Goal: Task Accomplishment & Management: Use online tool/utility

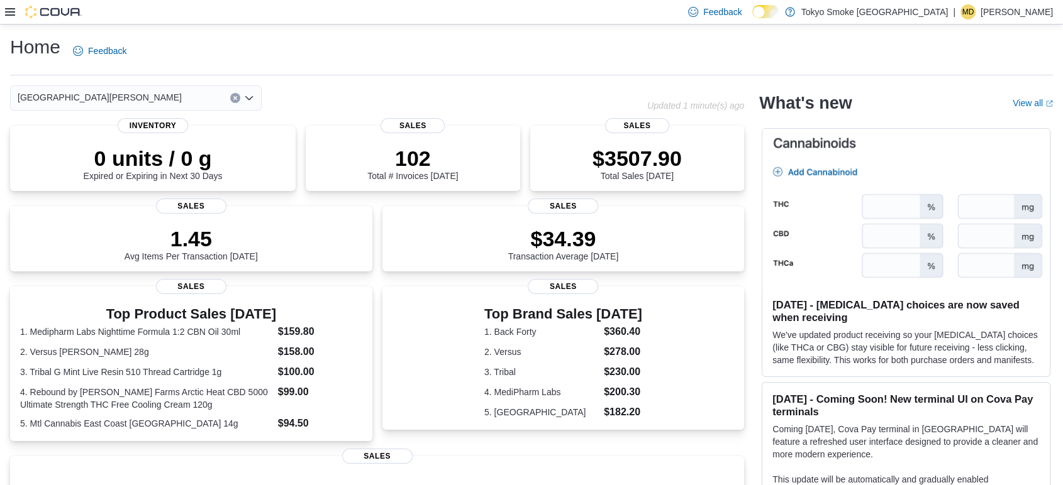
click at [9, 10] on icon at bounding box center [10, 12] width 10 height 10
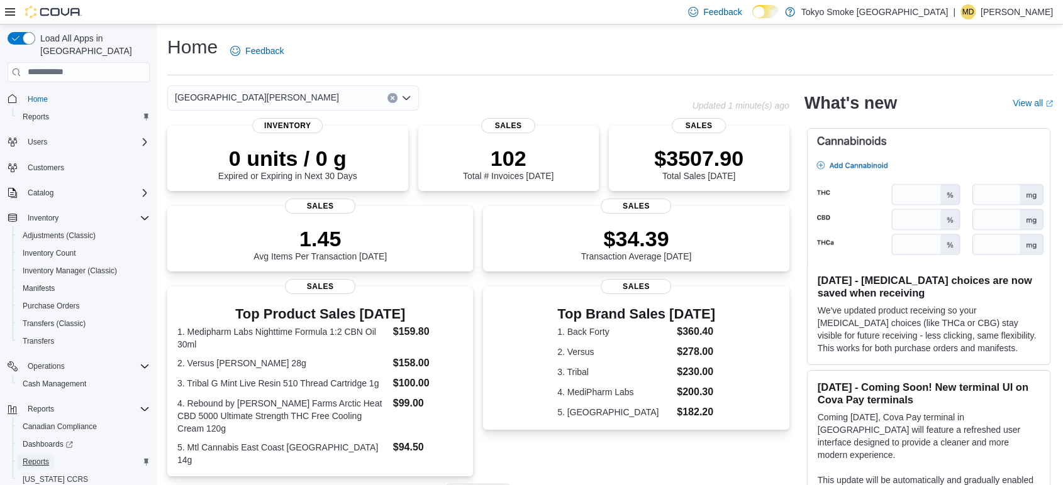
drag, startPoint x: 30, startPoint y: 446, endPoint x: 43, endPoint y: 443, distance: 13.6
click at [30, 457] on span "Reports" at bounding box center [36, 462] width 26 height 10
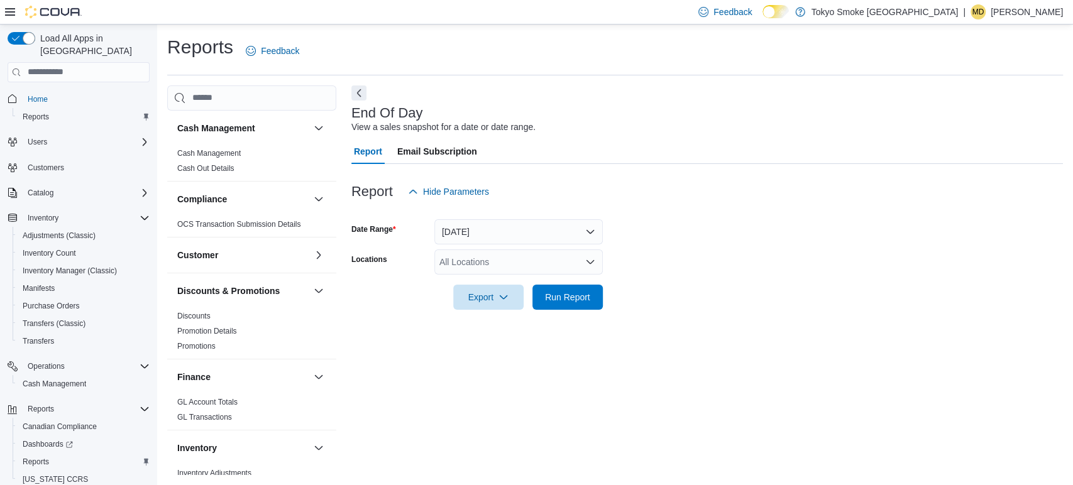
click at [10, 9] on icon at bounding box center [10, 12] width 10 height 10
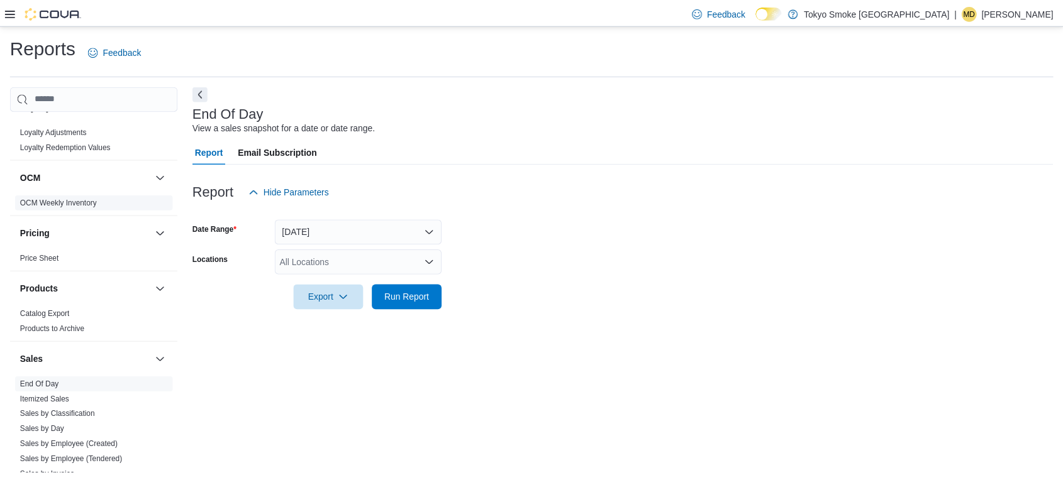
scroll to position [699, 0]
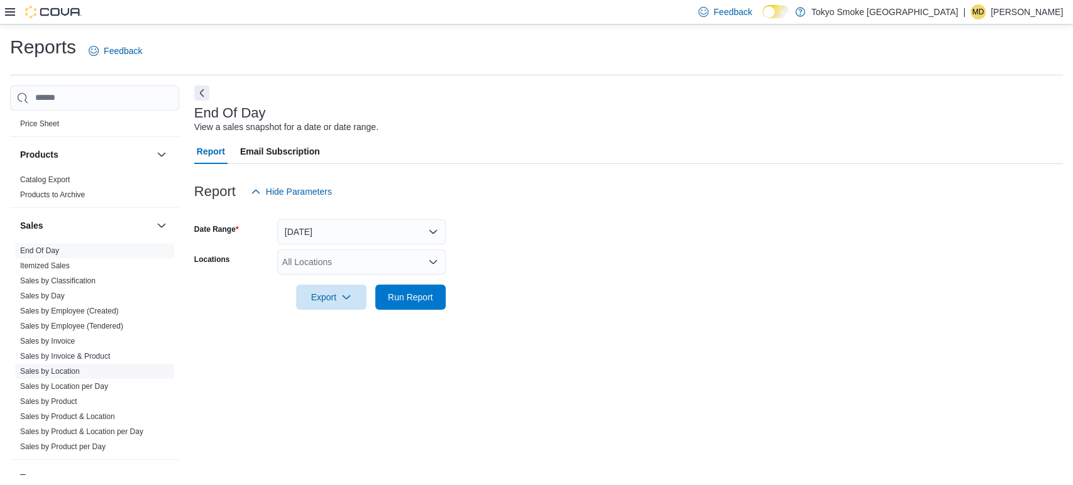
click at [59, 369] on link "Sales by Location" at bounding box center [50, 371] width 60 height 9
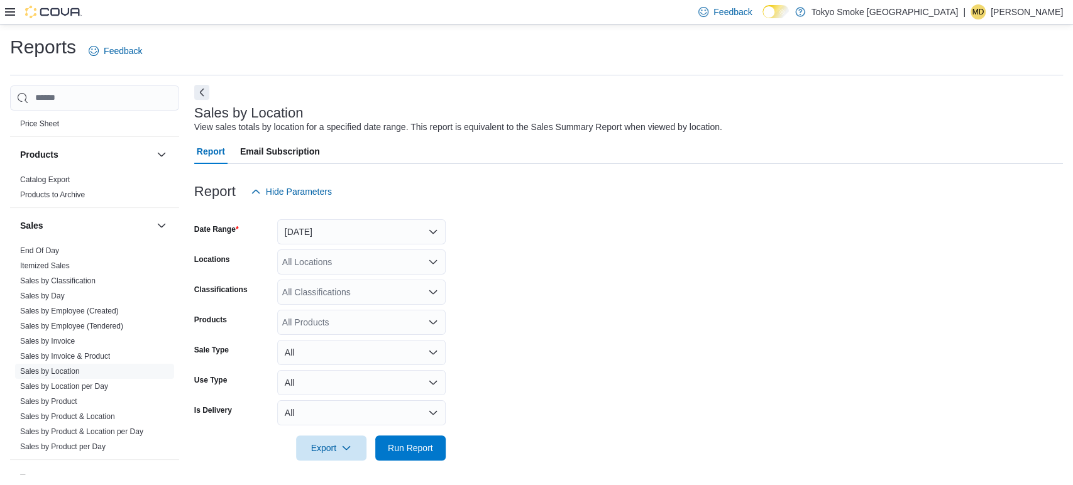
click at [207, 94] on button "Next" at bounding box center [201, 92] width 15 height 15
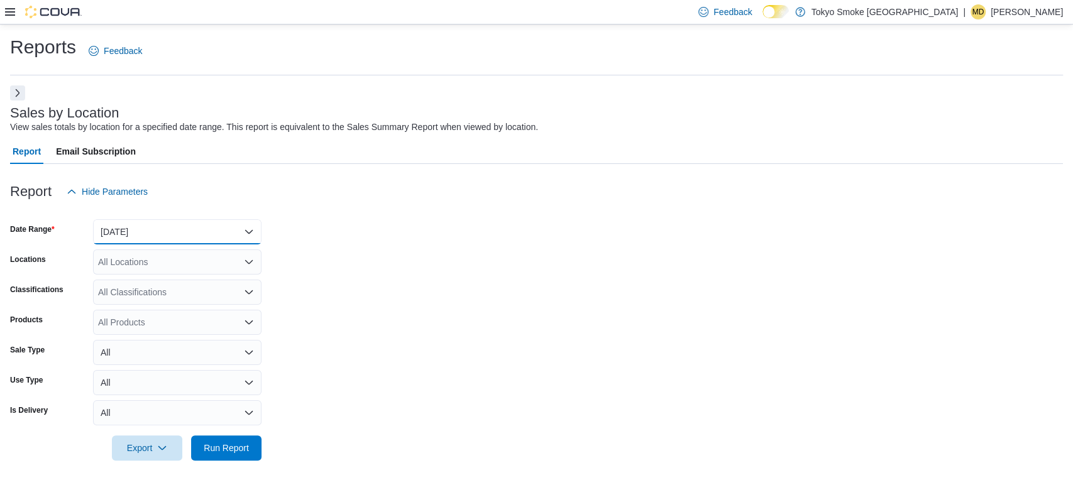
click at [153, 229] on button "Yesterday" at bounding box center [177, 231] width 168 height 25
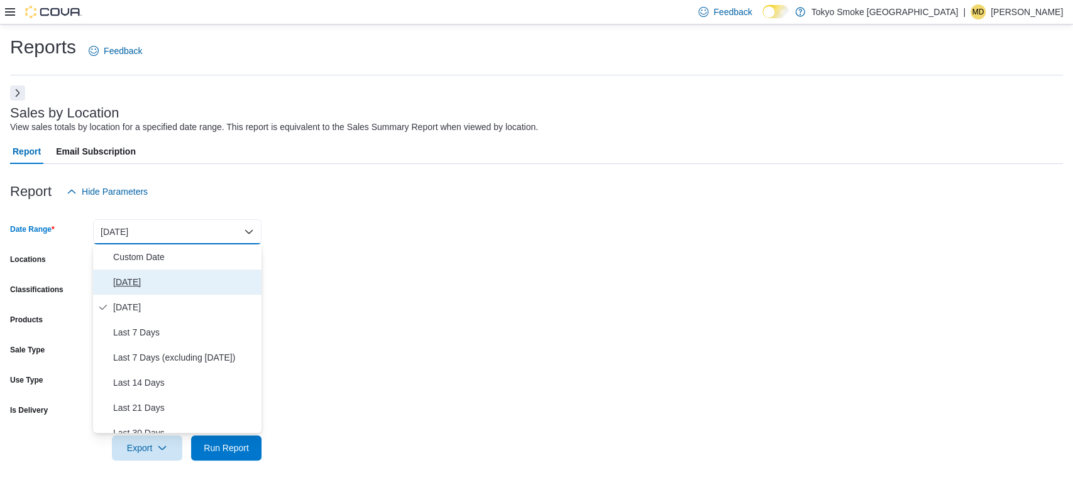
click at [148, 285] on span "[DATE]" at bounding box center [184, 282] width 143 height 15
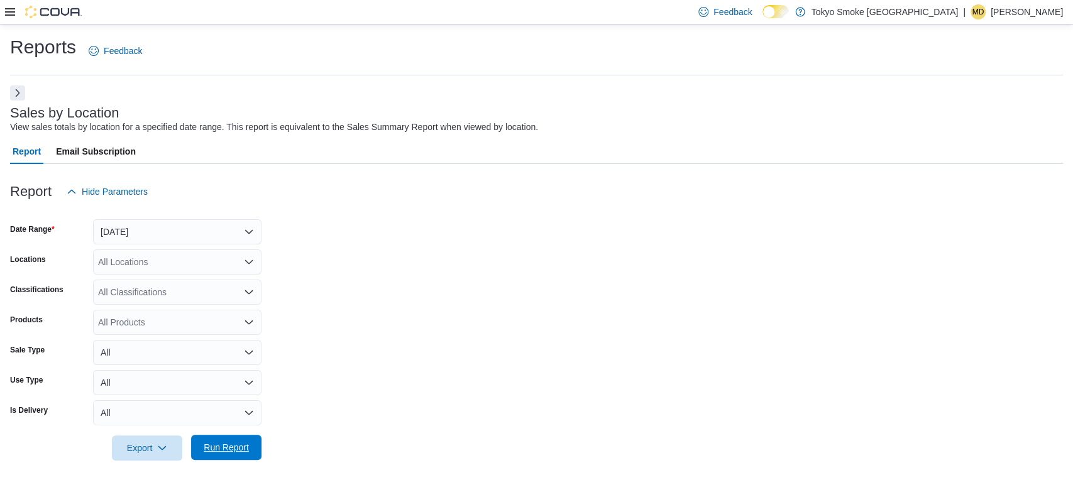
click at [231, 451] on span "Run Report" at bounding box center [226, 447] width 45 height 13
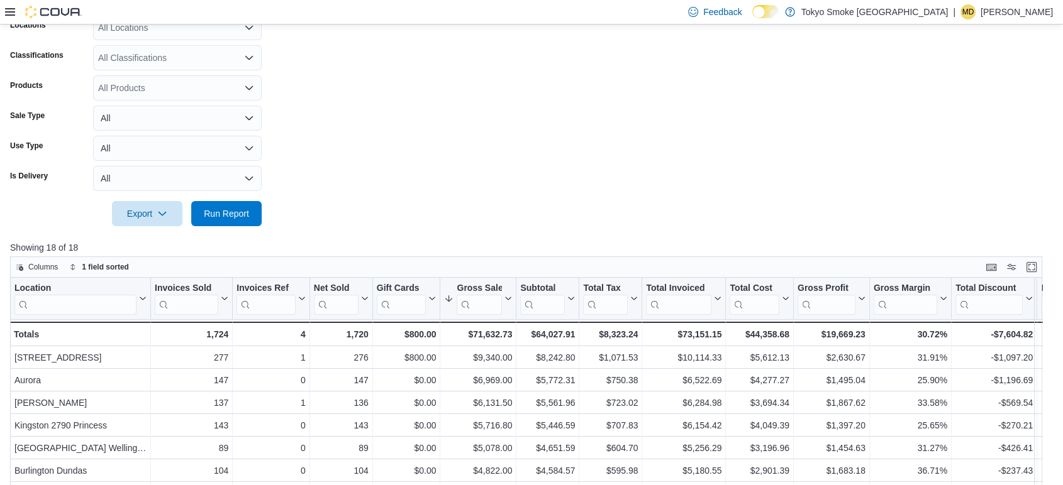
scroll to position [403, 0]
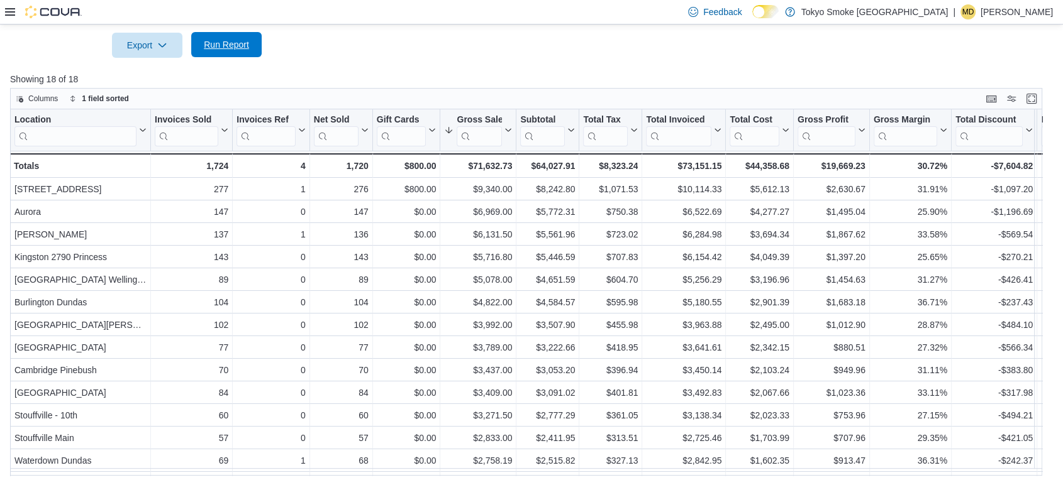
click at [234, 48] on span "Run Report" at bounding box center [226, 44] width 45 height 13
click at [108, 138] on input "search" at bounding box center [75, 136] width 122 height 20
type input "*"
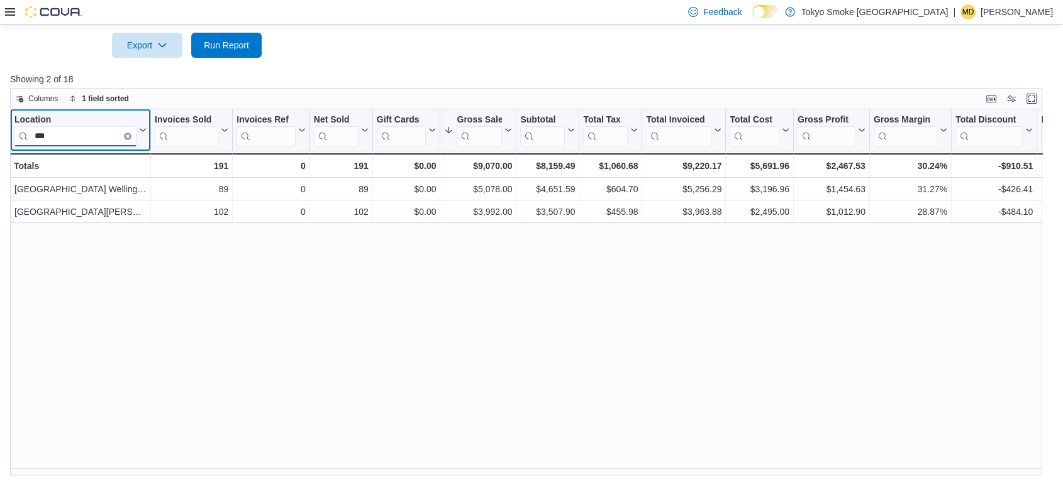
type input "***"
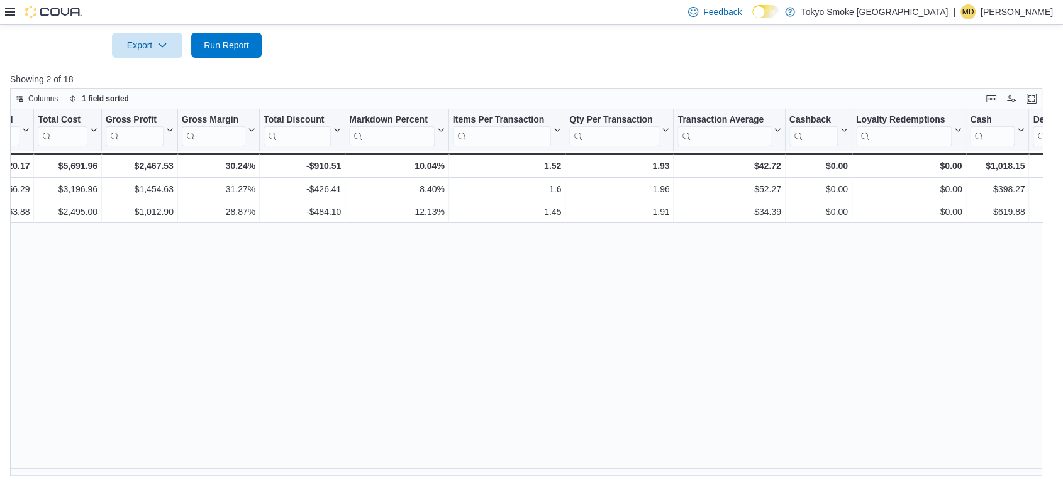
scroll to position [0, 693]
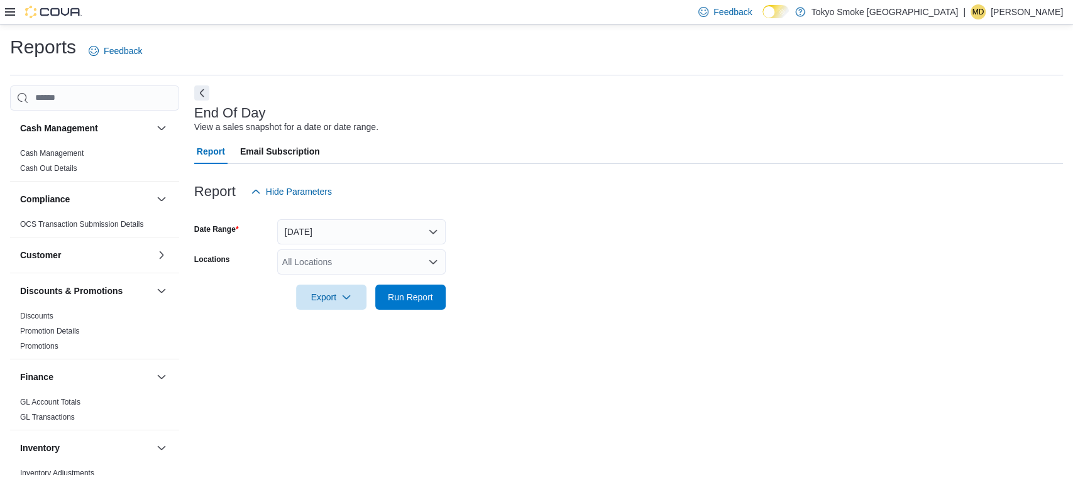
click at [351, 268] on div "All Locations" at bounding box center [361, 262] width 168 height 25
type input "***"
click at [388, 284] on div "[GEOGRAPHIC_DATA][PERSON_NAME]" at bounding box center [361, 283] width 153 height 13
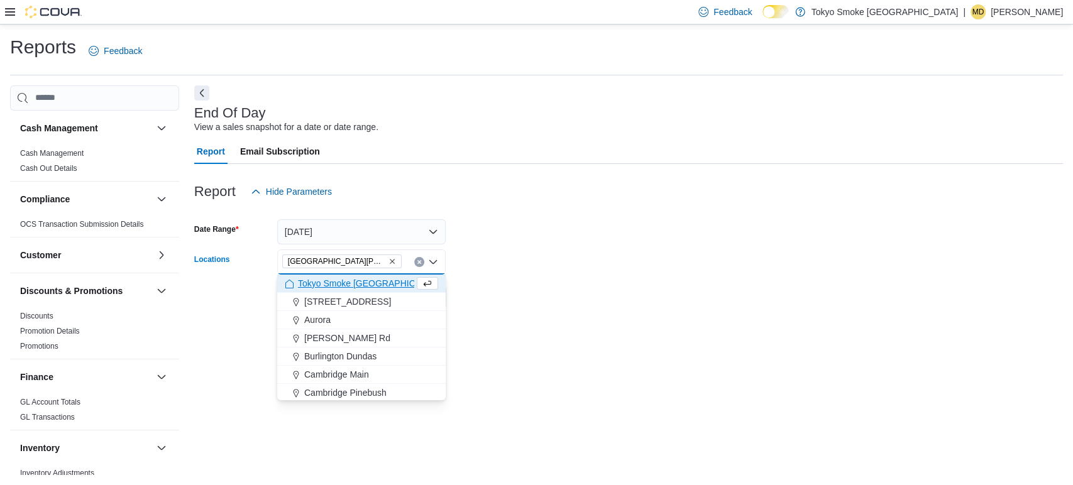
drag, startPoint x: 548, startPoint y: 231, endPoint x: 546, endPoint y: 238, distance: 7.4
click at [549, 235] on form "Date Range [DATE] Locations [GEOGRAPHIC_DATA] [PERSON_NAME][GEOGRAPHIC_DATA] Co…" at bounding box center [628, 257] width 869 height 106
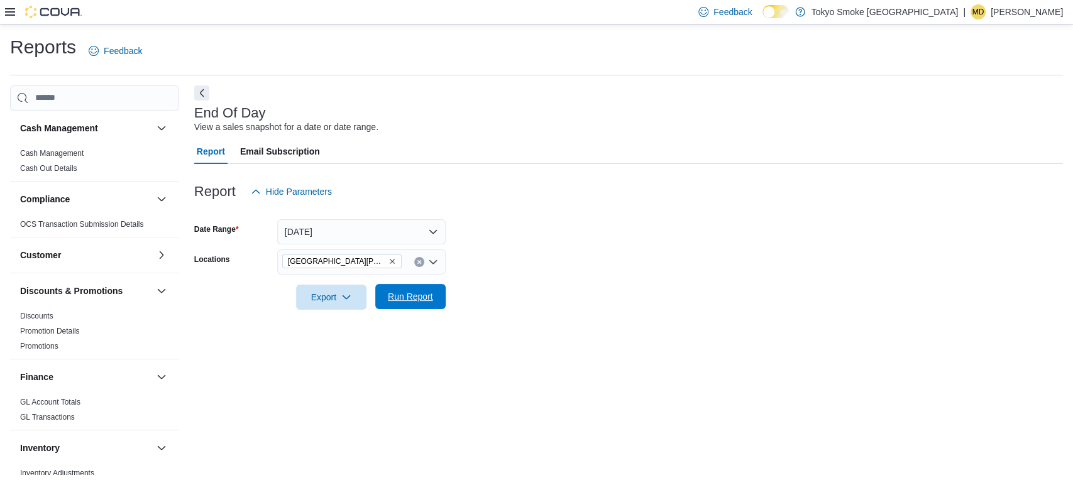
click at [429, 297] on span "Run Report" at bounding box center [410, 296] width 45 height 13
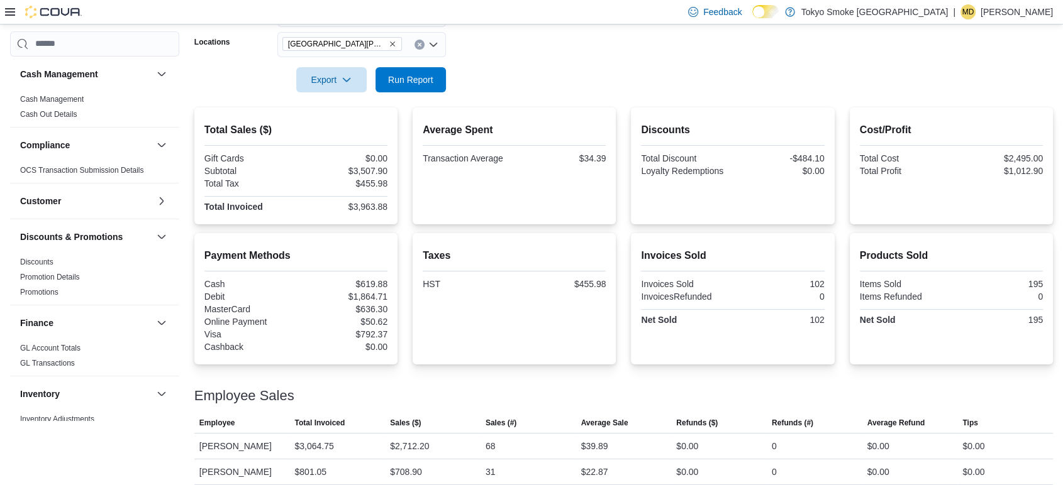
scroll to position [252, 0]
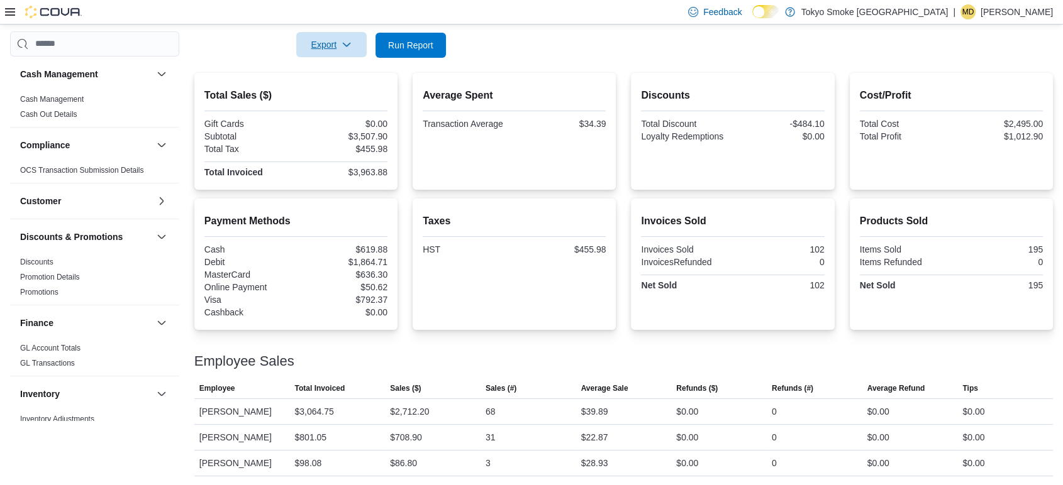
click at [333, 38] on span "Export" at bounding box center [331, 44] width 55 height 25
click at [337, 91] on span "Export to Pdf" at bounding box center [333, 96] width 57 height 10
